Goal: Check status: Check status

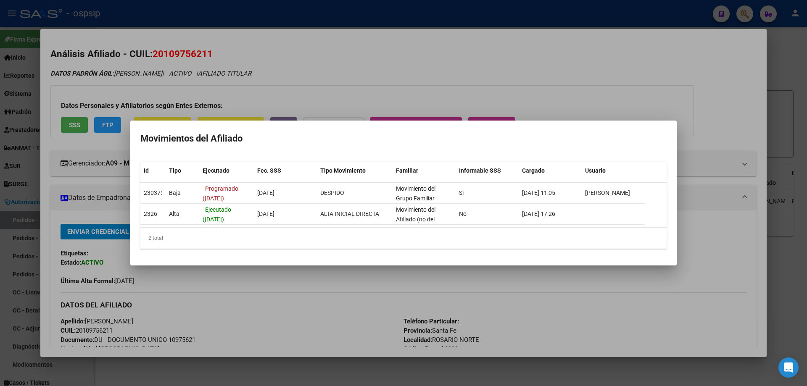
scroll to position [126, 0]
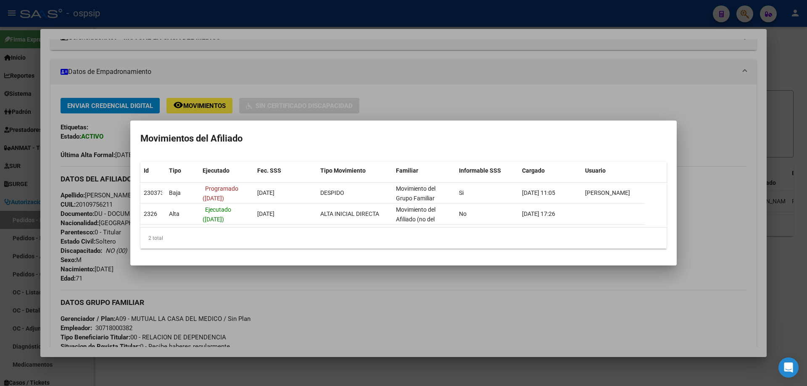
click at [178, 77] on div at bounding box center [403, 193] width 807 height 386
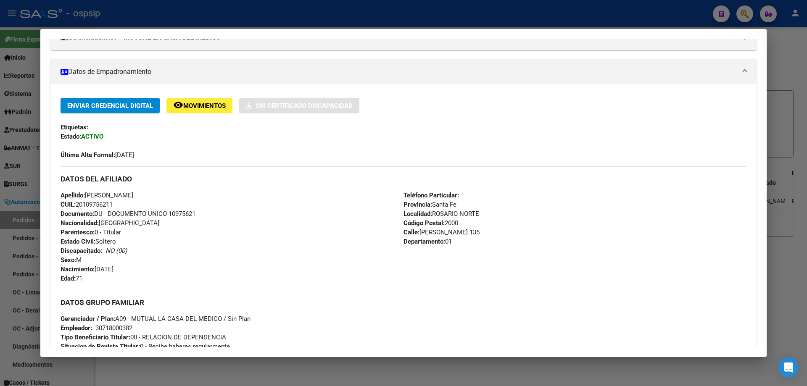
click at [206, 14] on div at bounding box center [403, 193] width 807 height 386
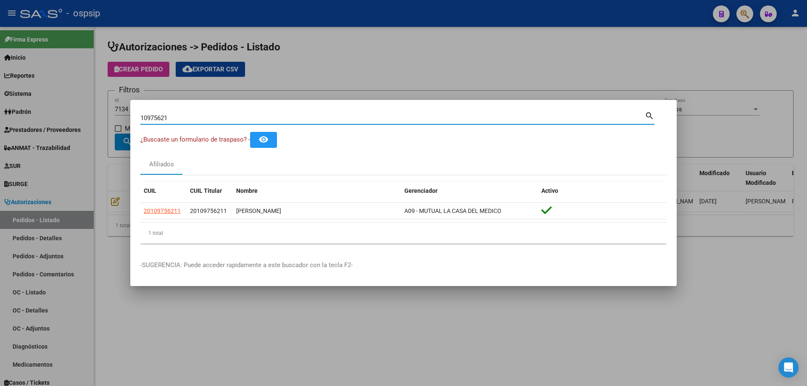
drag, startPoint x: 193, startPoint y: 119, endPoint x: 0, endPoint y: 23, distance: 215.3
click at [0, 26] on div "10975621 Buscar (apellido, dni, cuil, nro traspaso, cuit, obra social) search ¿…" at bounding box center [403, 193] width 807 height 386
paste input "3952819"
type input "13952819"
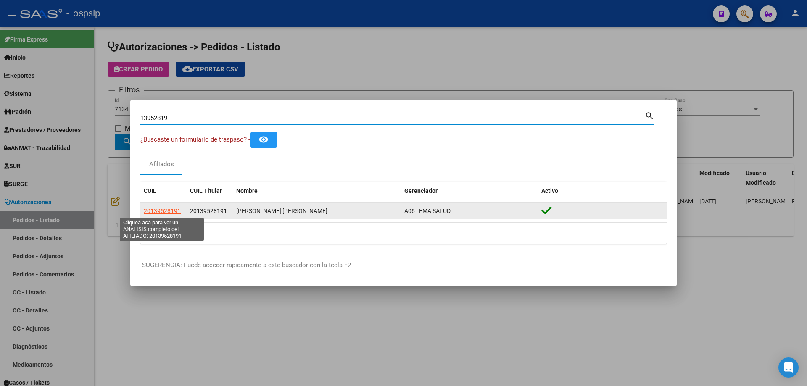
click at [161, 209] on span "20139528191" at bounding box center [162, 211] width 37 height 7
type textarea "20139528191"
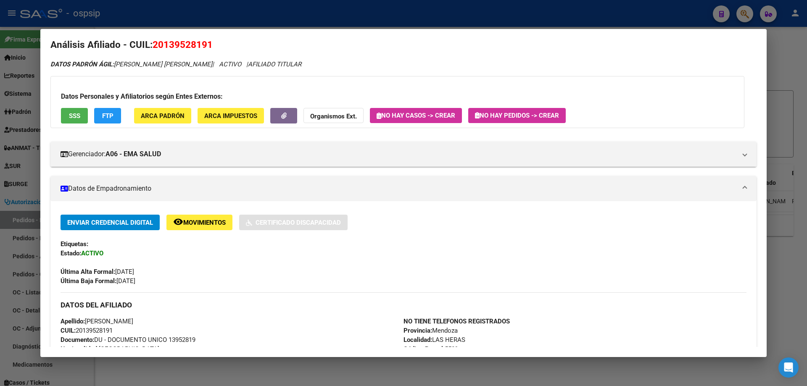
scroll to position [16, 0]
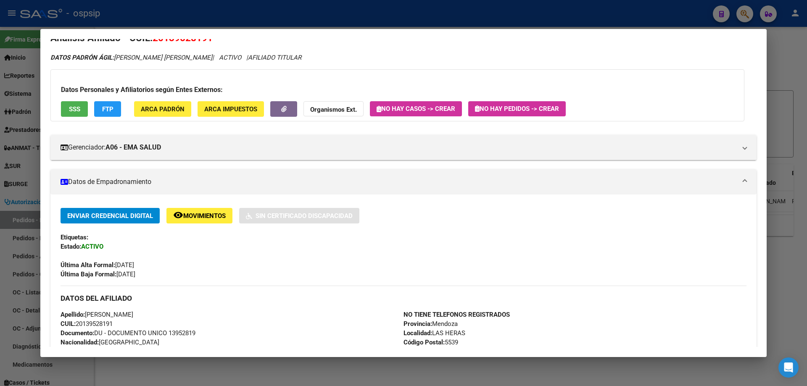
click at [206, 224] on div "Enviar Credencial Digital remove_red_eye Movimientos Sin Certificado Discapacid…" at bounding box center [404, 243] width 686 height 71
click at [204, 219] on span "Movimientos" at bounding box center [204, 216] width 42 height 8
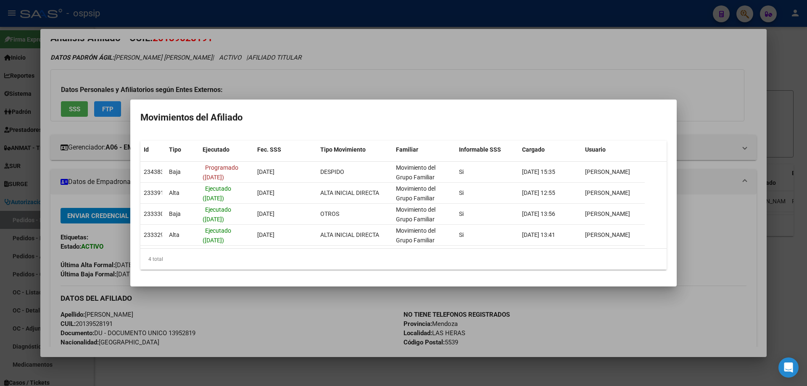
click at [89, 14] on div at bounding box center [403, 193] width 807 height 386
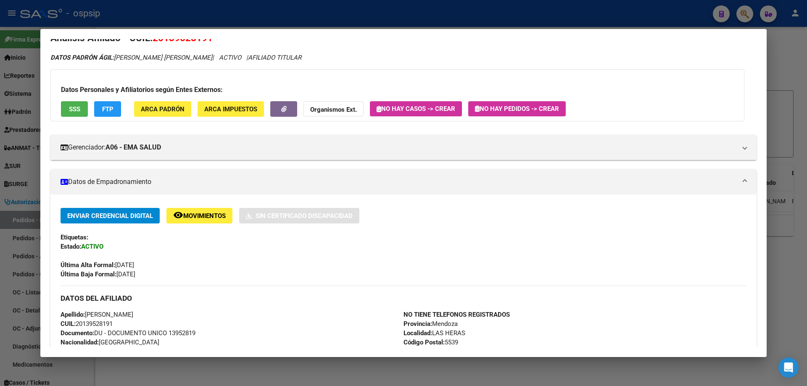
click at [196, 214] on span "Movimientos" at bounding box center [204, 216] width 42 height 8
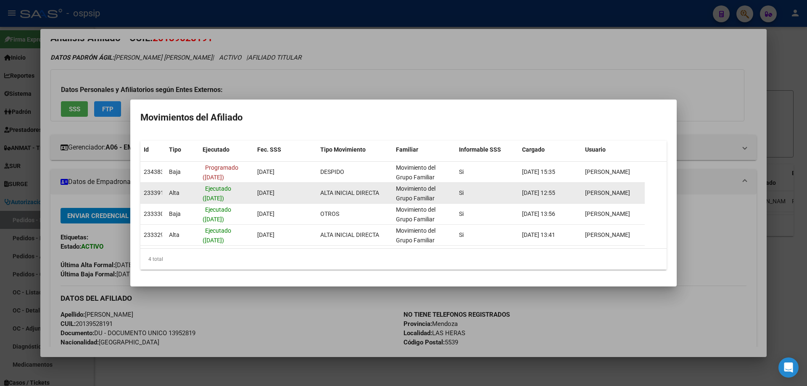
drag, startPoint x: 168, startPoint y: 191, endPoint x: 180, endPoint y: 192, distance: 12.3
click at [180, 192] on datatable-body-cell "Alta" at bounding box center [183, 193] width 34 height 21
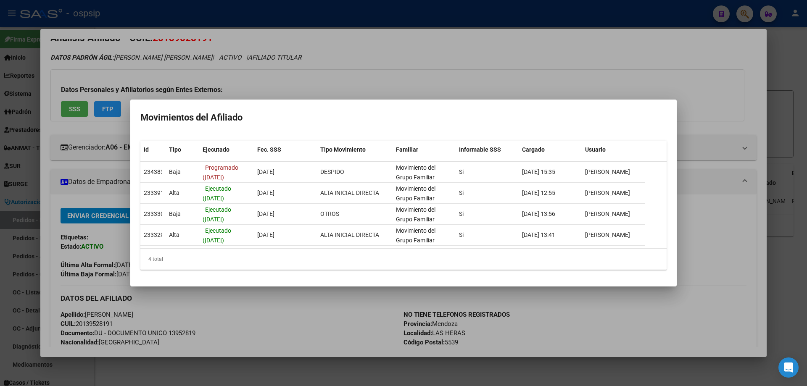
click at [288, 116] on h2 "Movimientos del Afiliado" at bounding box center [403, 118] width 526 height 16
